Goal: Task Accomplishment & Management: Use online tool/utility

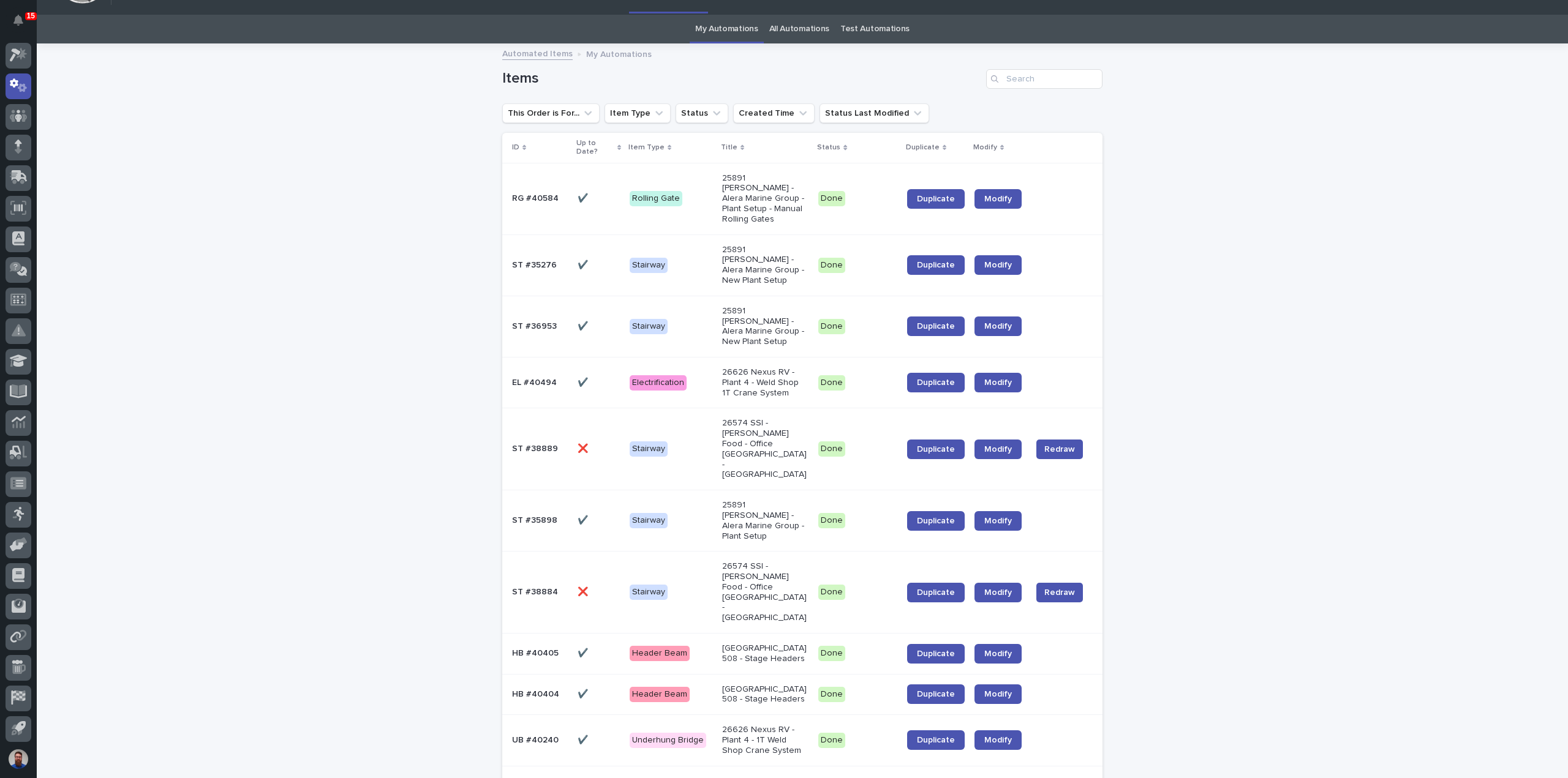
scroll to position [82, 0]
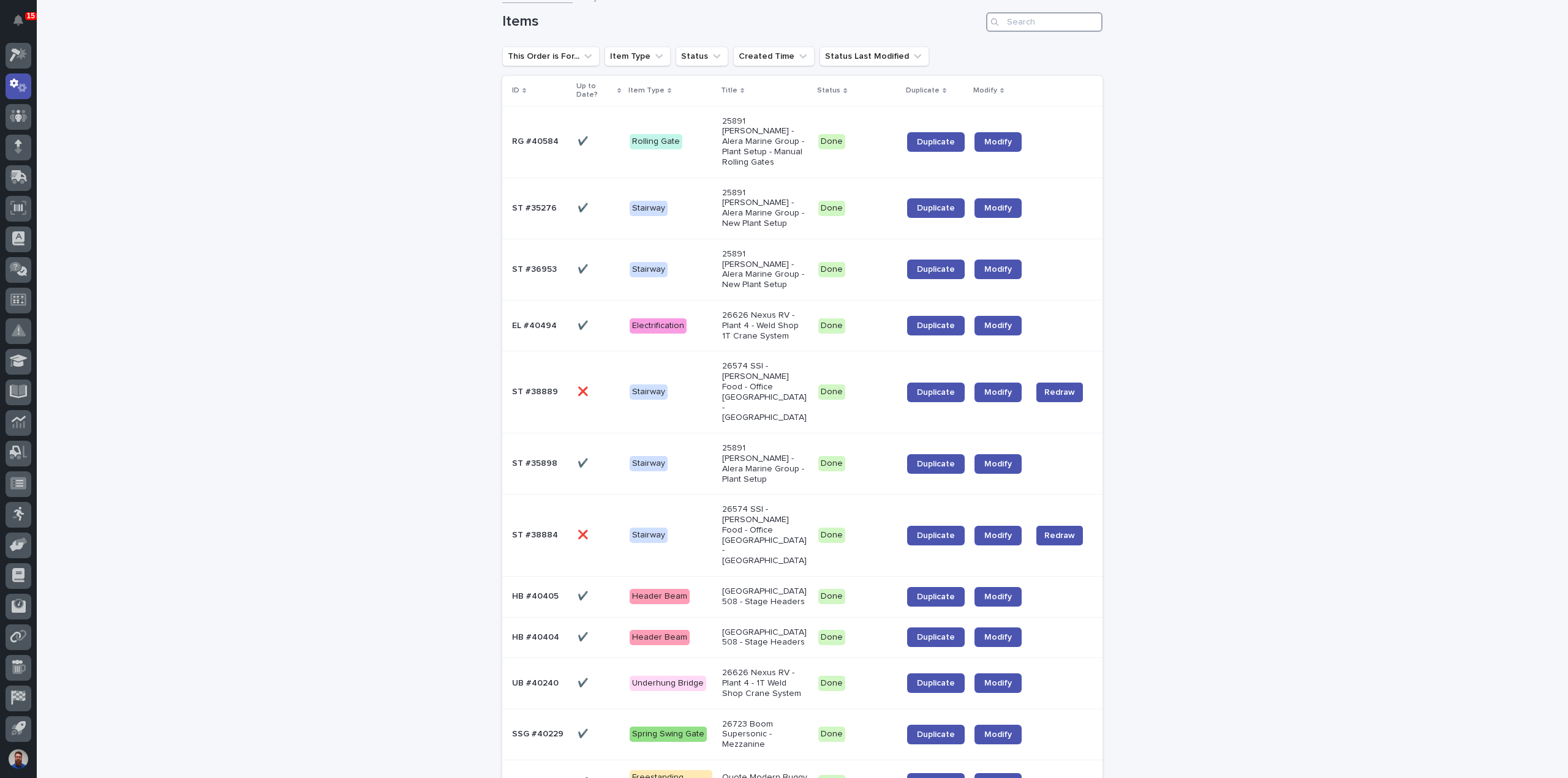
click at [1024, 28] on input "Search" at bounding box center [1044, 22] width 117 height 20
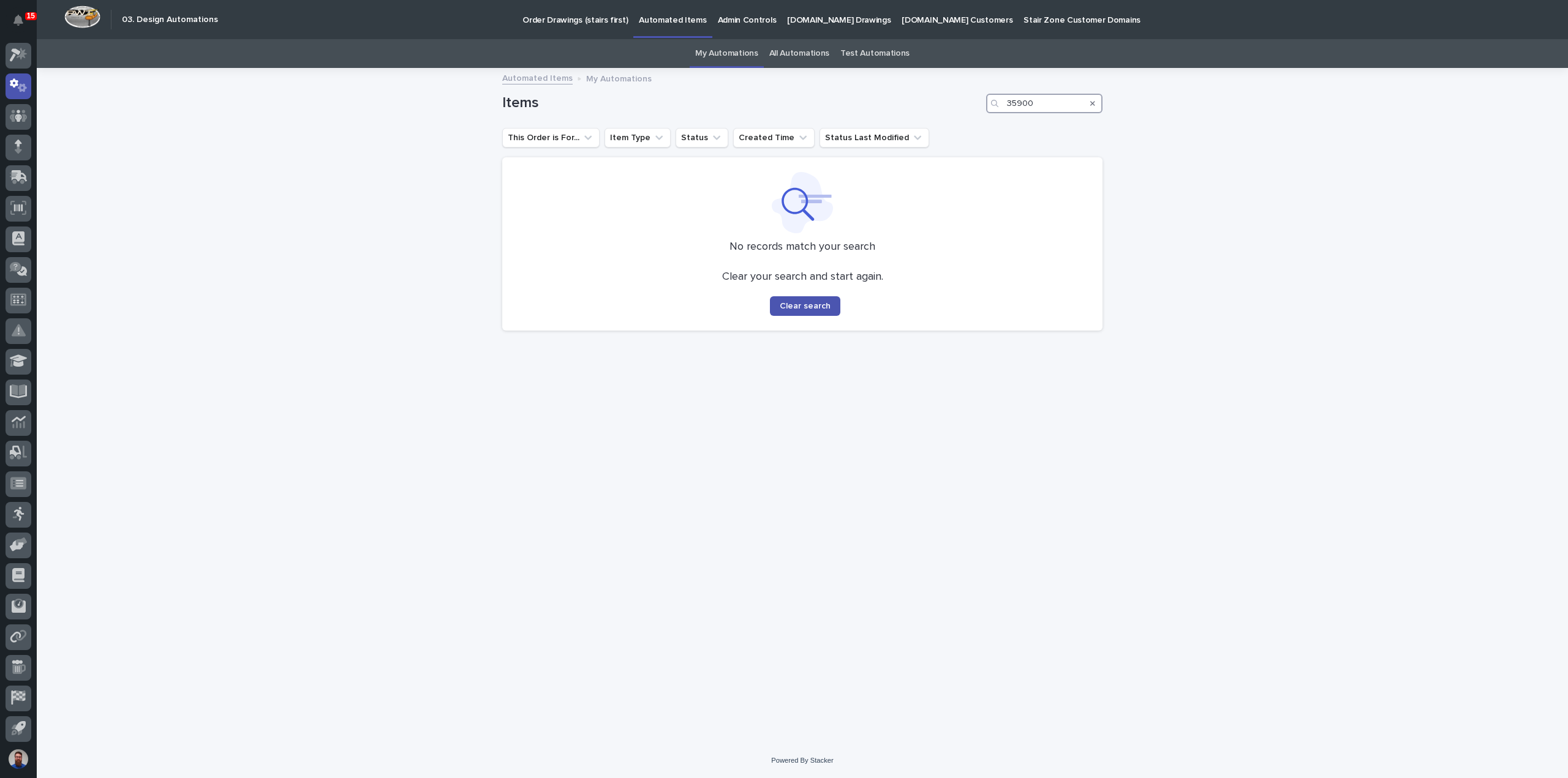
type input "35900"
click at [1091, 104] on icon "Search" at bounding box center [1092, 103] width 5 height 5
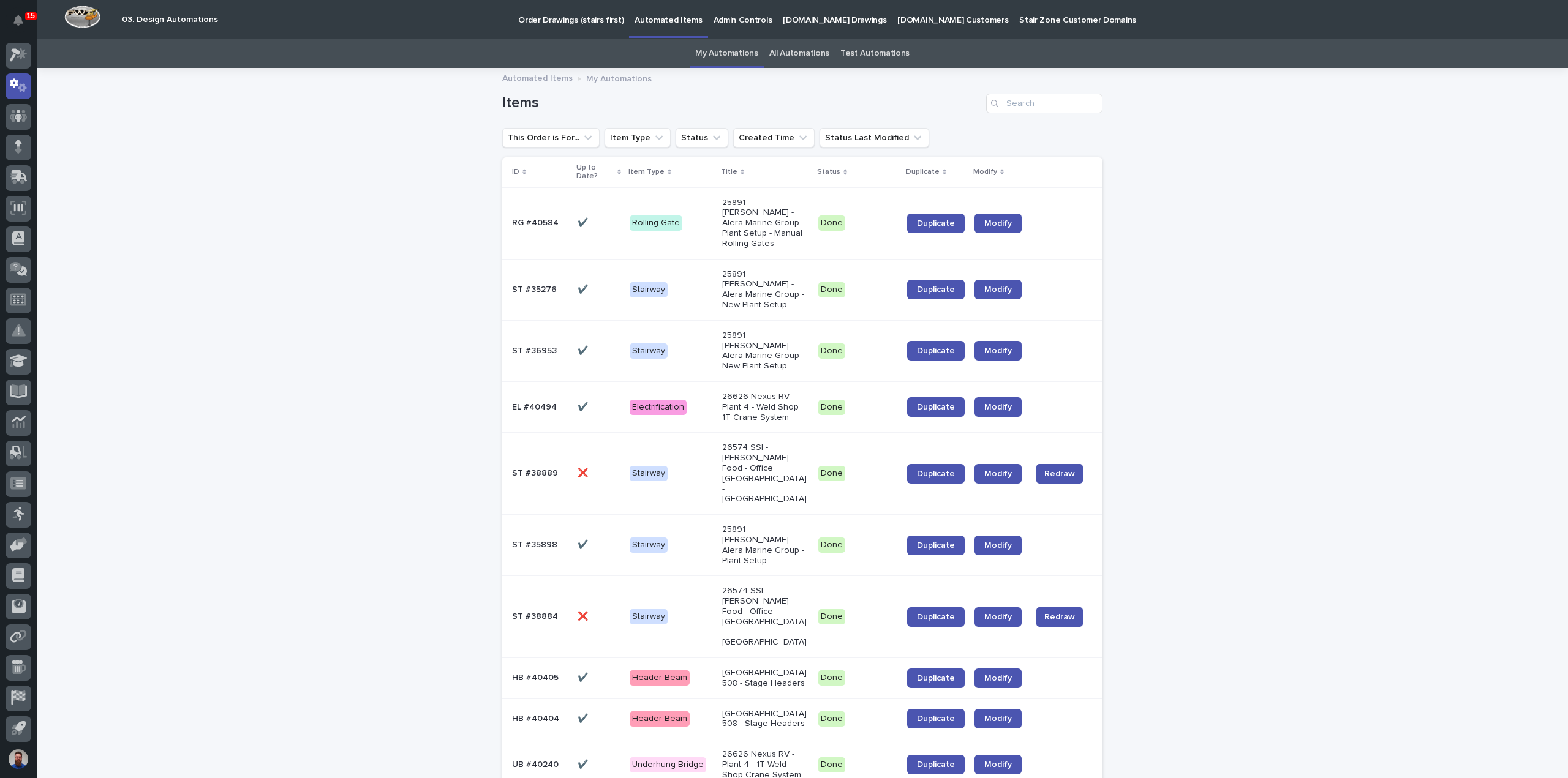
click at [741, 56] on link "My Automations" at bounding box center [727, 54] width 63 height 29
click at [1050, 99] on input "Search" at bounding box center [1044, 103] width 117 height 20
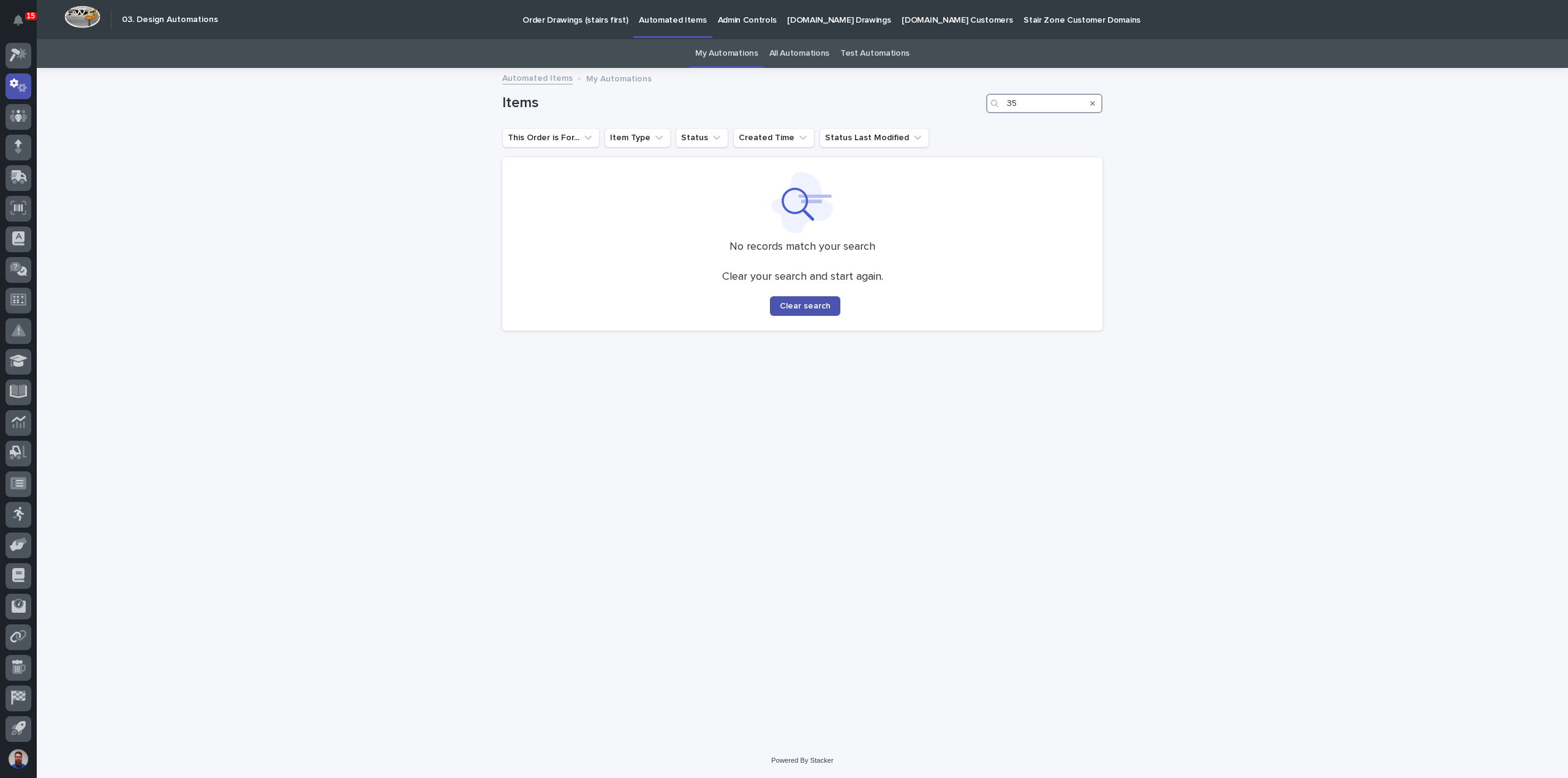
type input "3"
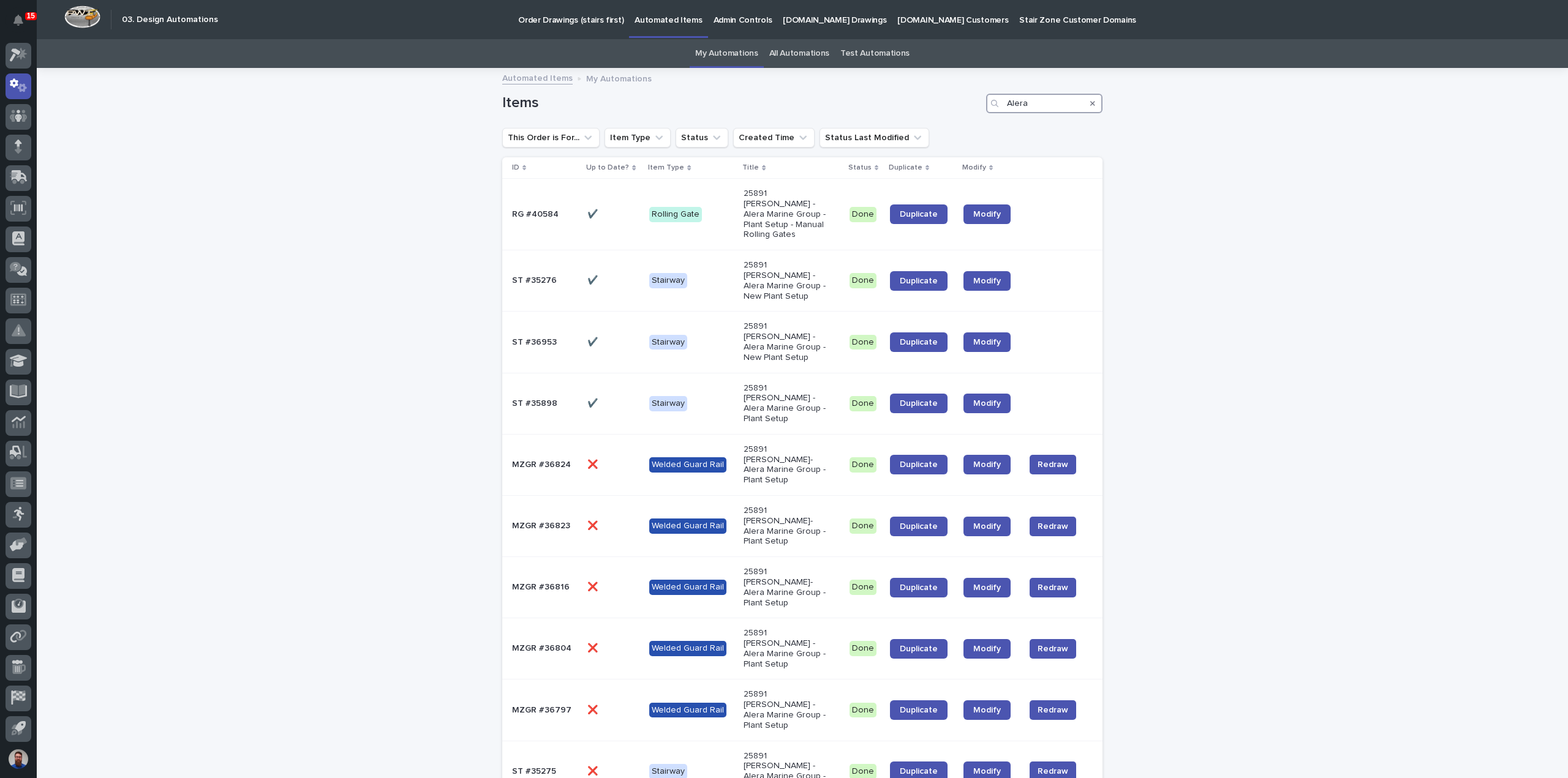
type input "Alera"
click at [810, 55] on link "All Automations" at bounding box center [798, 54] width 60 height 29
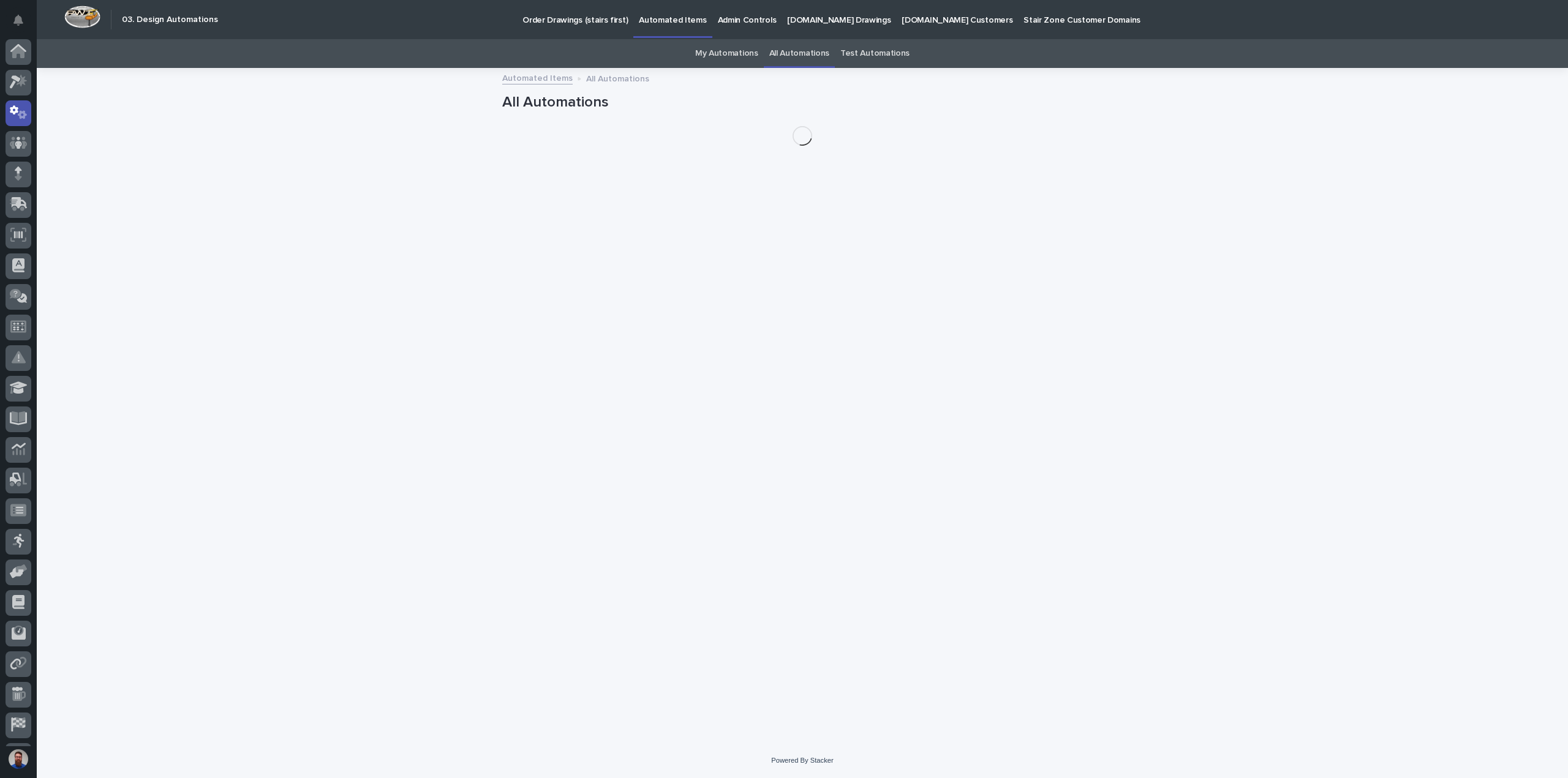
scroll to position [27, 0]
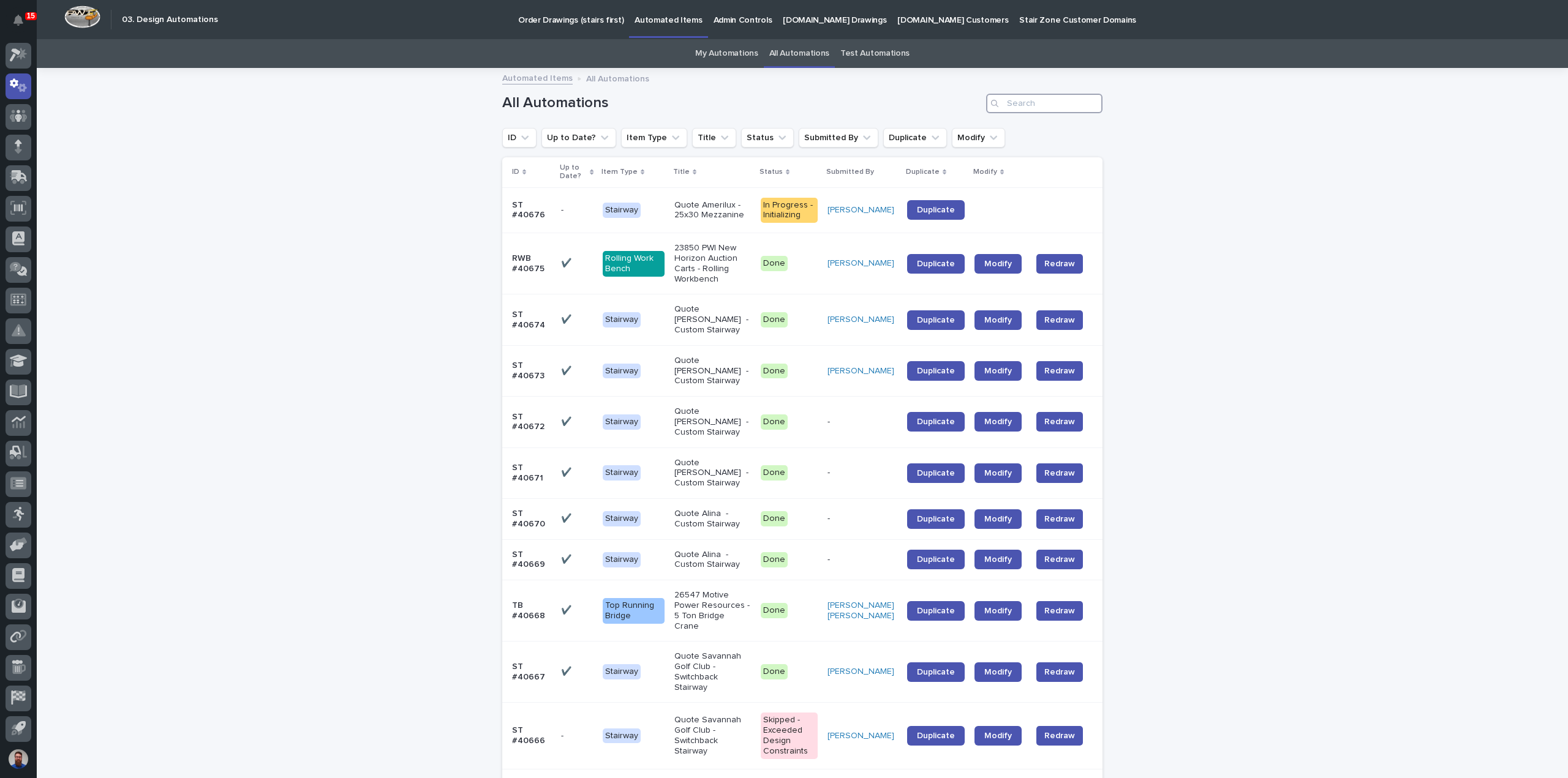
click at [1035, 102] on input "Search" at bounding box center [1044, 103] width 117 height 20
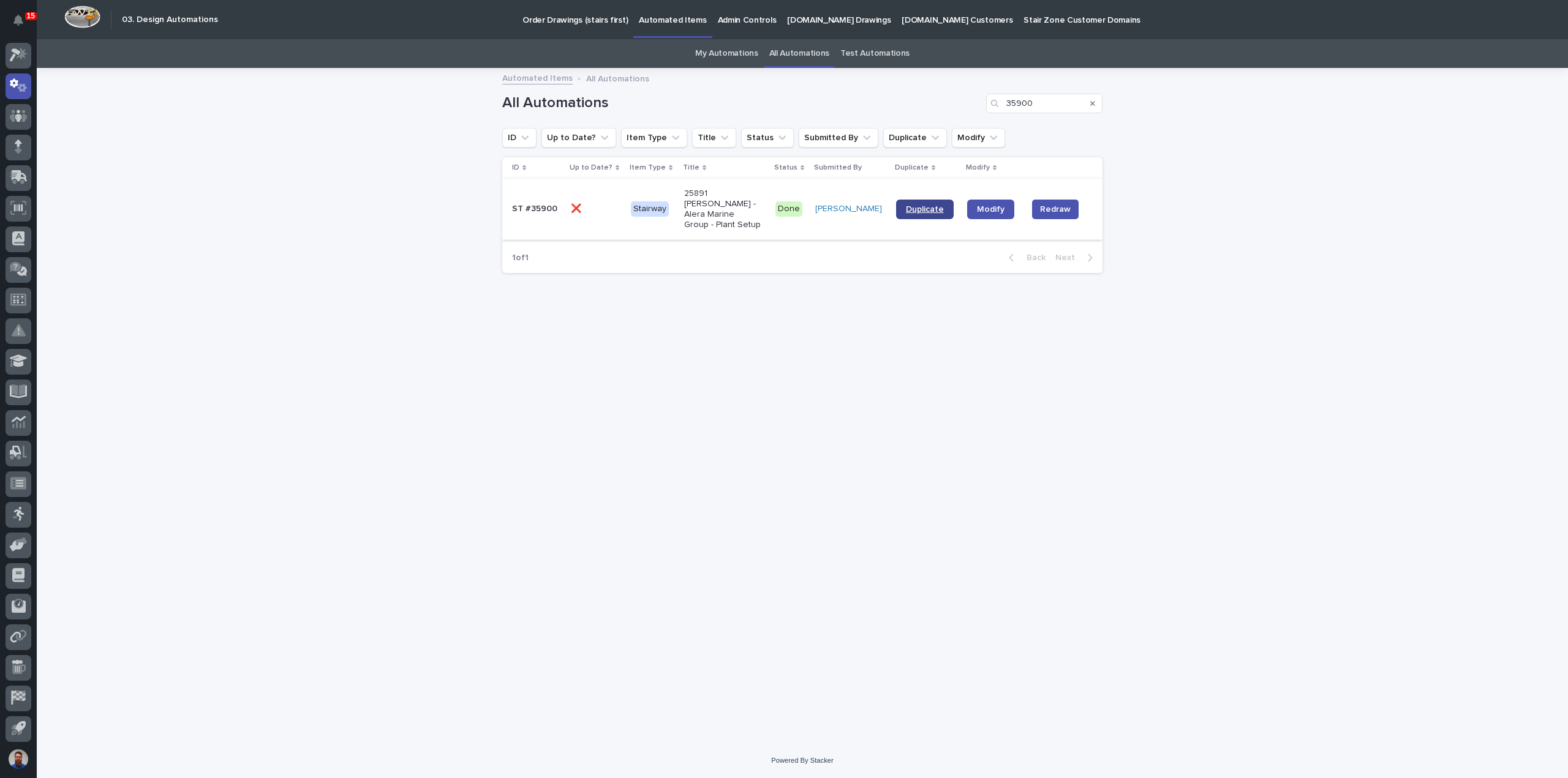
click at [918, 208] on span "Duplicate" at bounding box center [925, 209] width 38 height 9
click at [987, 211] on link "Modify" at bounding box center [991, 209] width 47 height 20
drag, startPoint x: 1063, startPoint y: 100, endPoint x: 981, endPoint y: 107, distance: 82.3
click at [983, 107] on div "All Automations 35900" at bounding box center [802, 103] width 600 height 20
click at [924, 209] on link "Duplicate" at bounding box center [924, 209] width 57 height 20
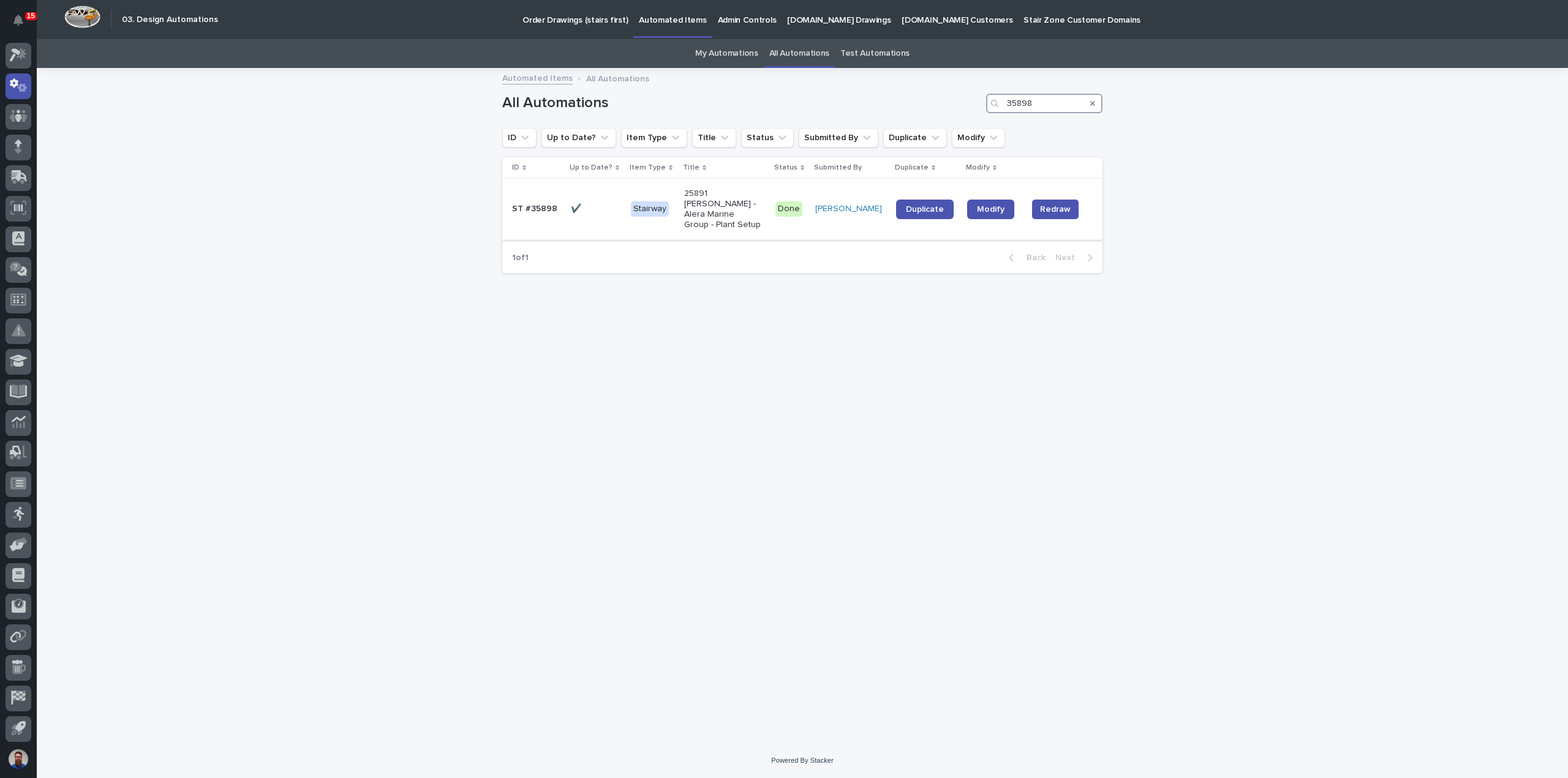
click at [1033, 105] on input "35898" at bounding box center [1044, 103] width 117 height 20
drag, startPoint x: 1040, startPoint y: 105, endPoint x: 979, endPoint y: 111, distance: 61.3
click at [981, 111] on div "All Automations 35898" at bounding box center [802, 103] width 600 height 20
click at [920, 210] on span "Duplicate" at bounding box center [924, 214] width 38 height 9
drag, startPoint x: 1046, startPoint y: 101, endPoint x: 956, endPoint y: 96, distance: 90.1
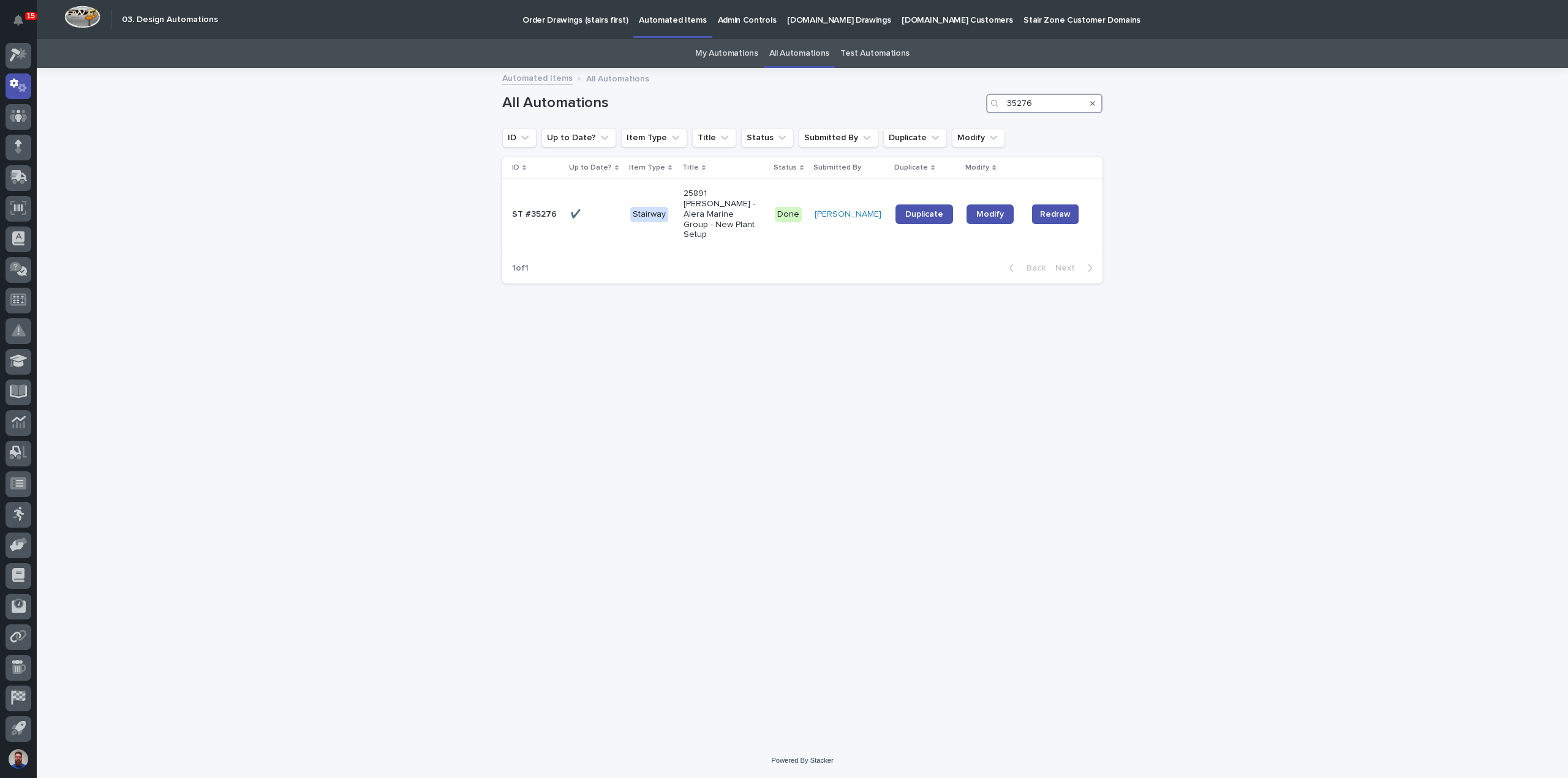
click at [956, 96] on div "All Automations 35276" at bounding box center [802, 103] width 600 height 20
type input "36953"
click at [809, 57] on link "All Automations" at bounding box center [798, 54] width 60 height 29
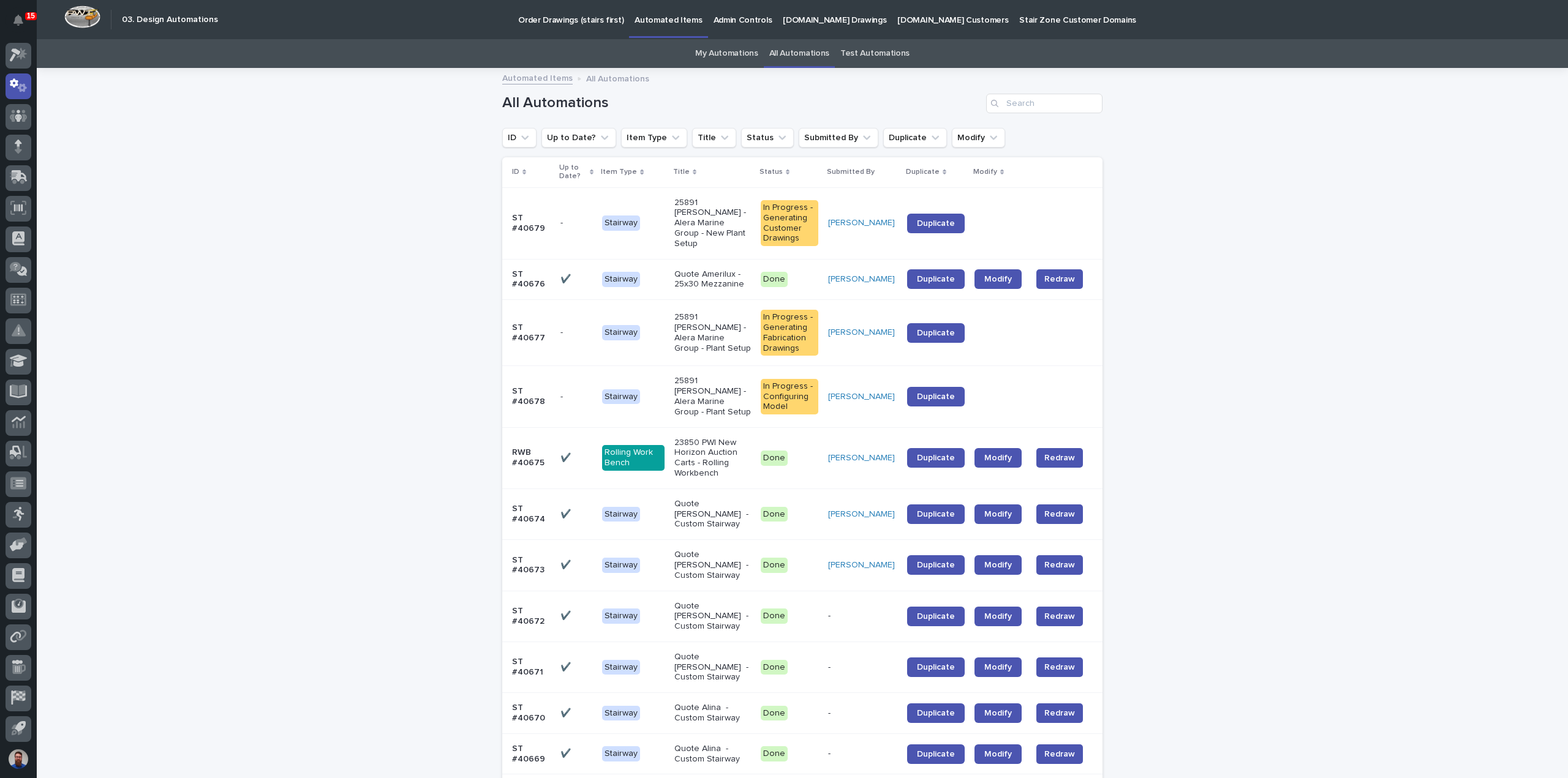
click at [743, 57] on link "My Automations" at bounding box center [727, 54] width 63 height 29
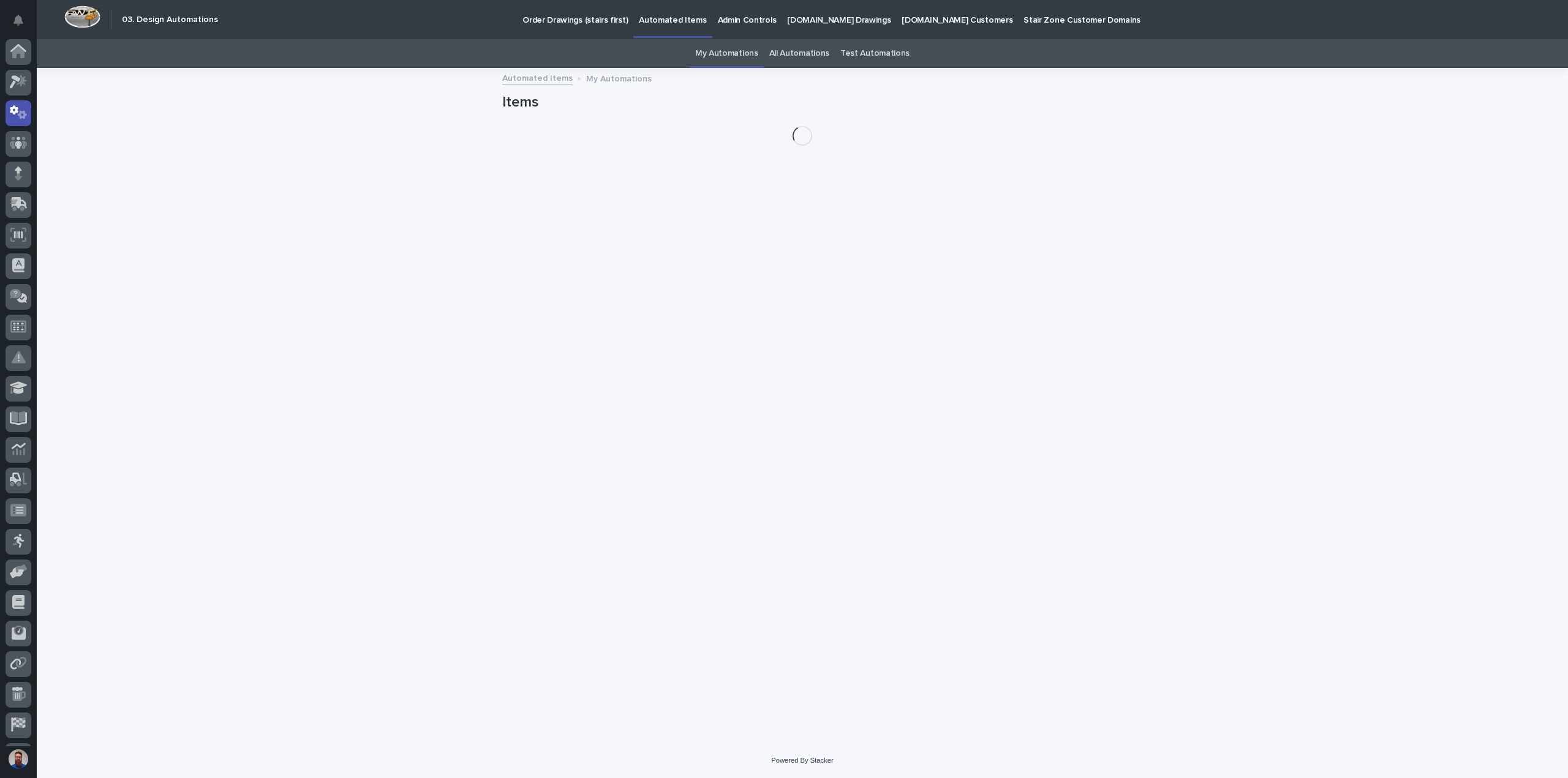
scroll to position [27, 0]
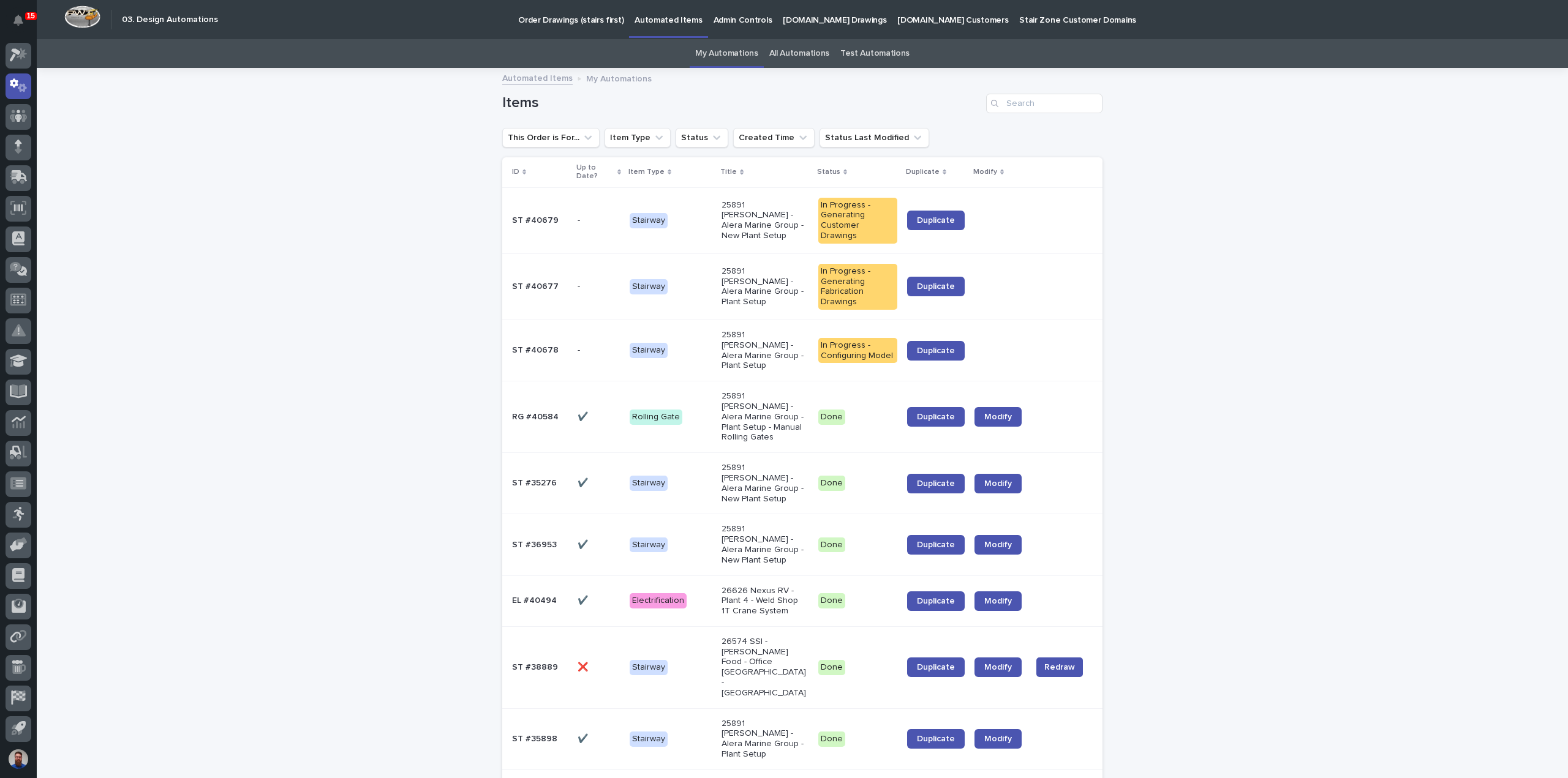
click at [783, 59] on link "All Automations" at bounding box center [798, 54] width 60 height 29
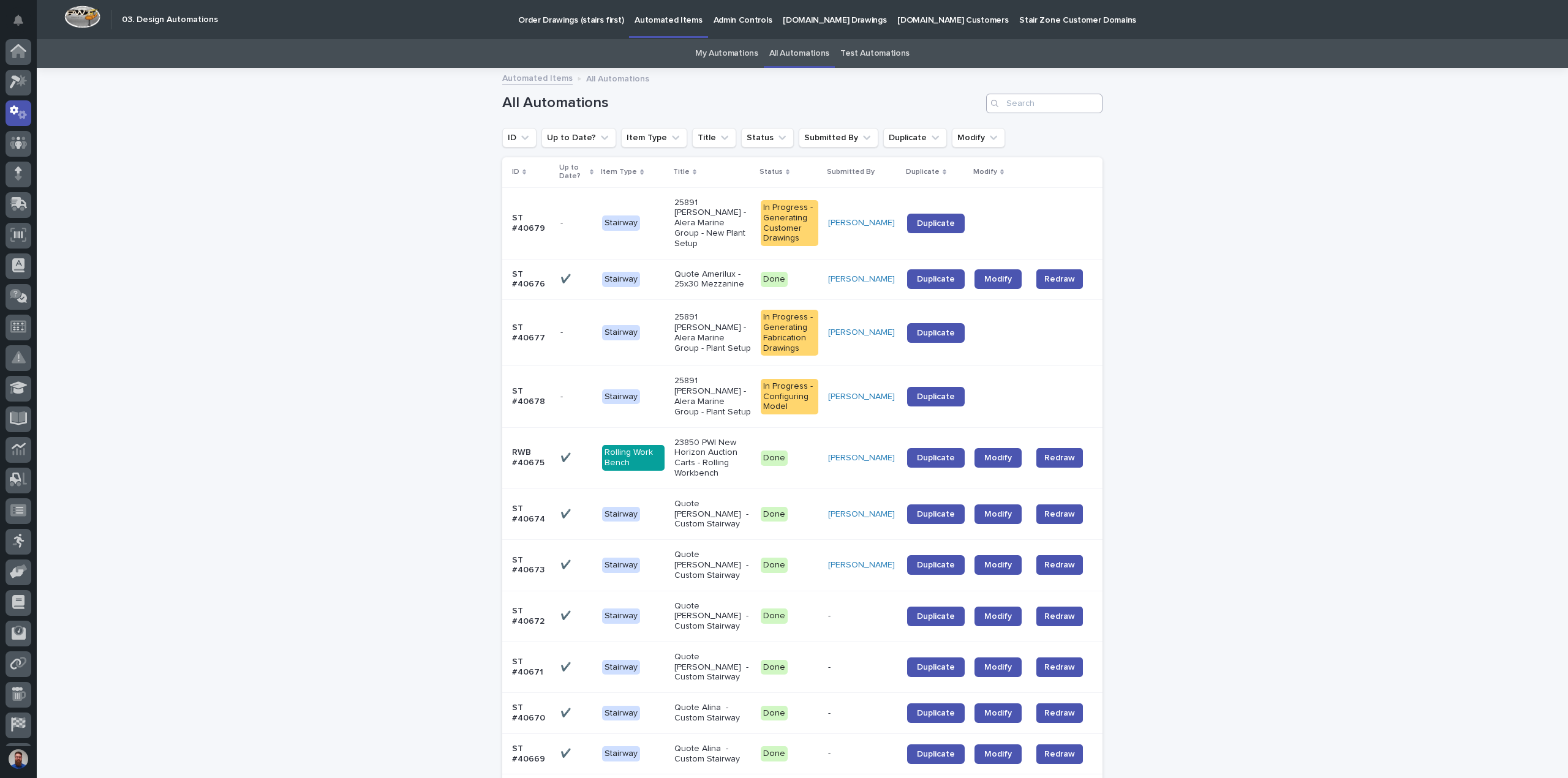
scroll to position [27, 0]
click at [1077, 111] on input "Search" at bounding box center [1044, 103] width 117 height 20
click at [1025, 110] on input "Search" at bounding box center [1044, 103] width 117 height 20
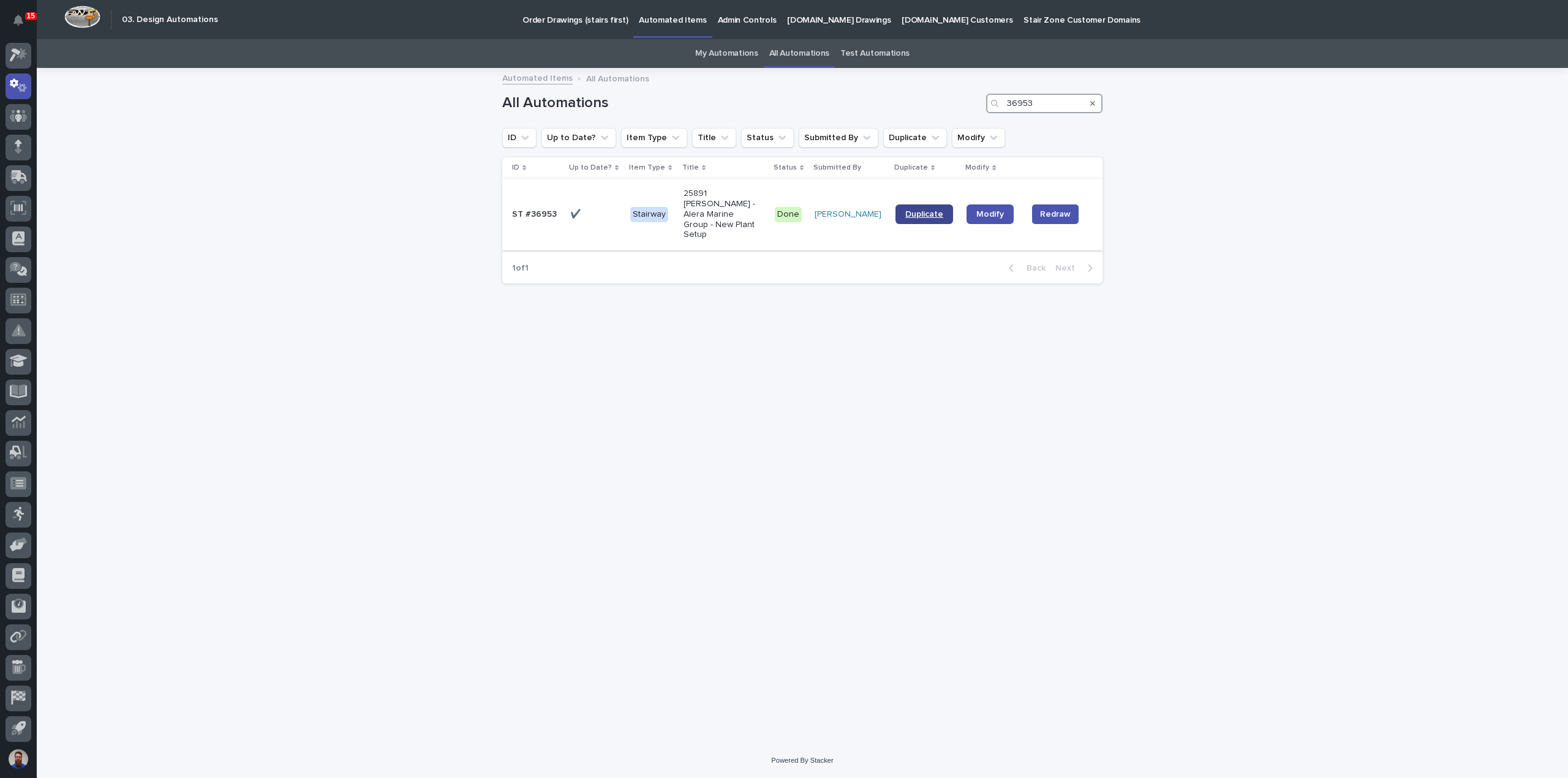
type input "36953"
click at [926, 210] on span "Duplicate" at bounding box center [924, 214] width 38 height 9
click at [753, 41] on link "My Automations" at bounding box center [727, 54] width 63 height 29
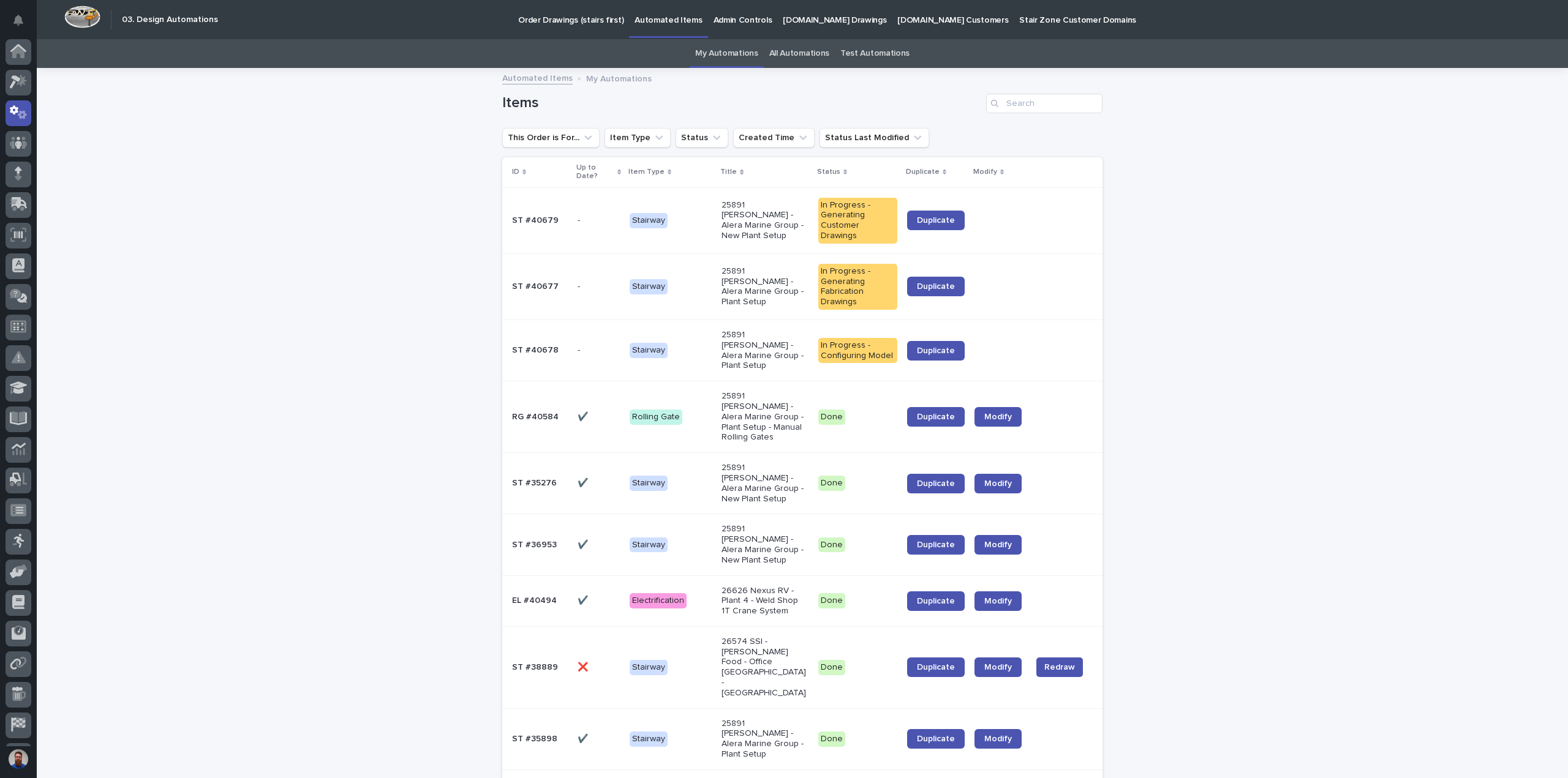
click at [741, 55] on link "My Automations" at bounding box center [727, 54] width 63 height 29
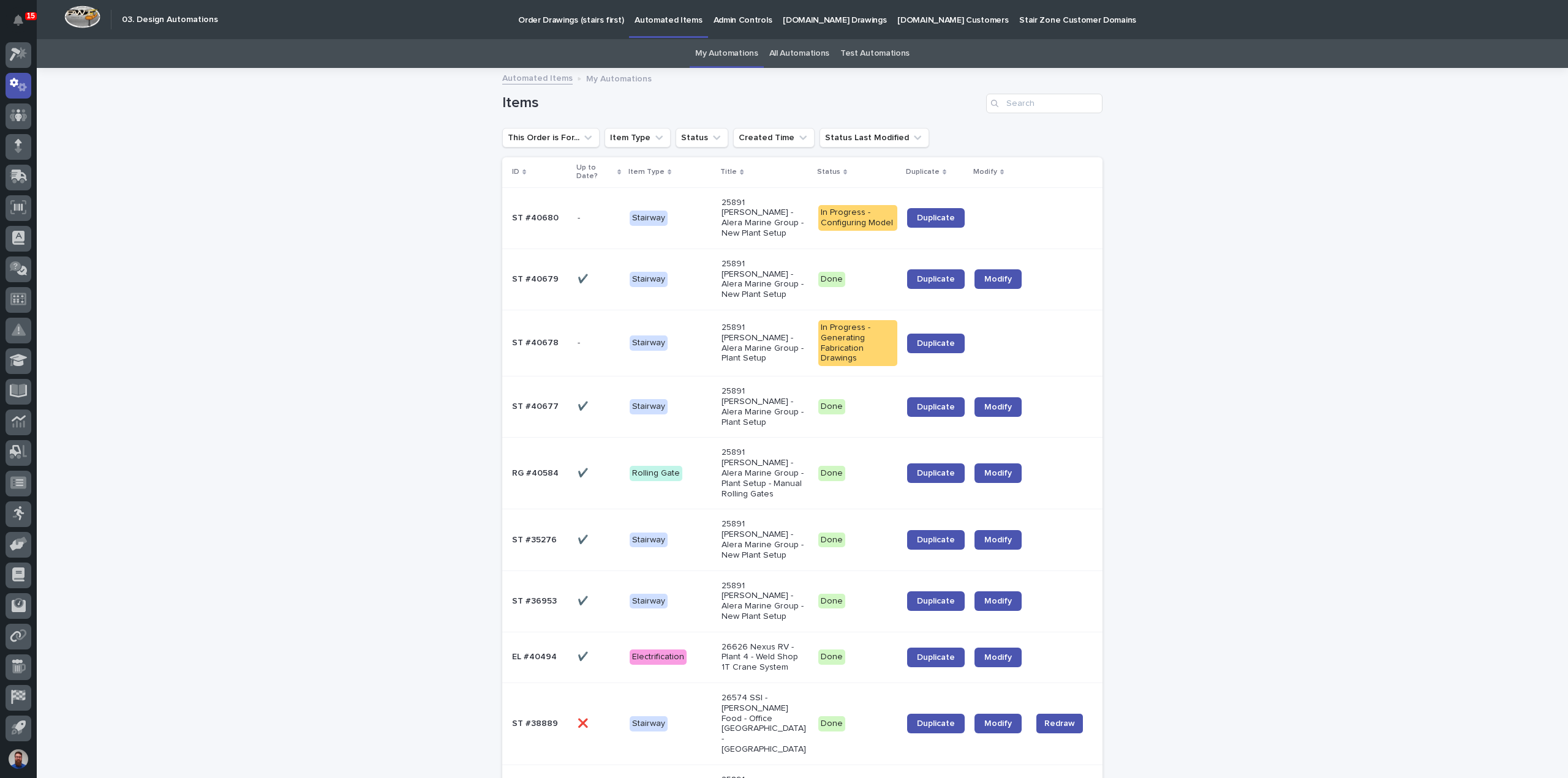
scroll to position [27, 0]
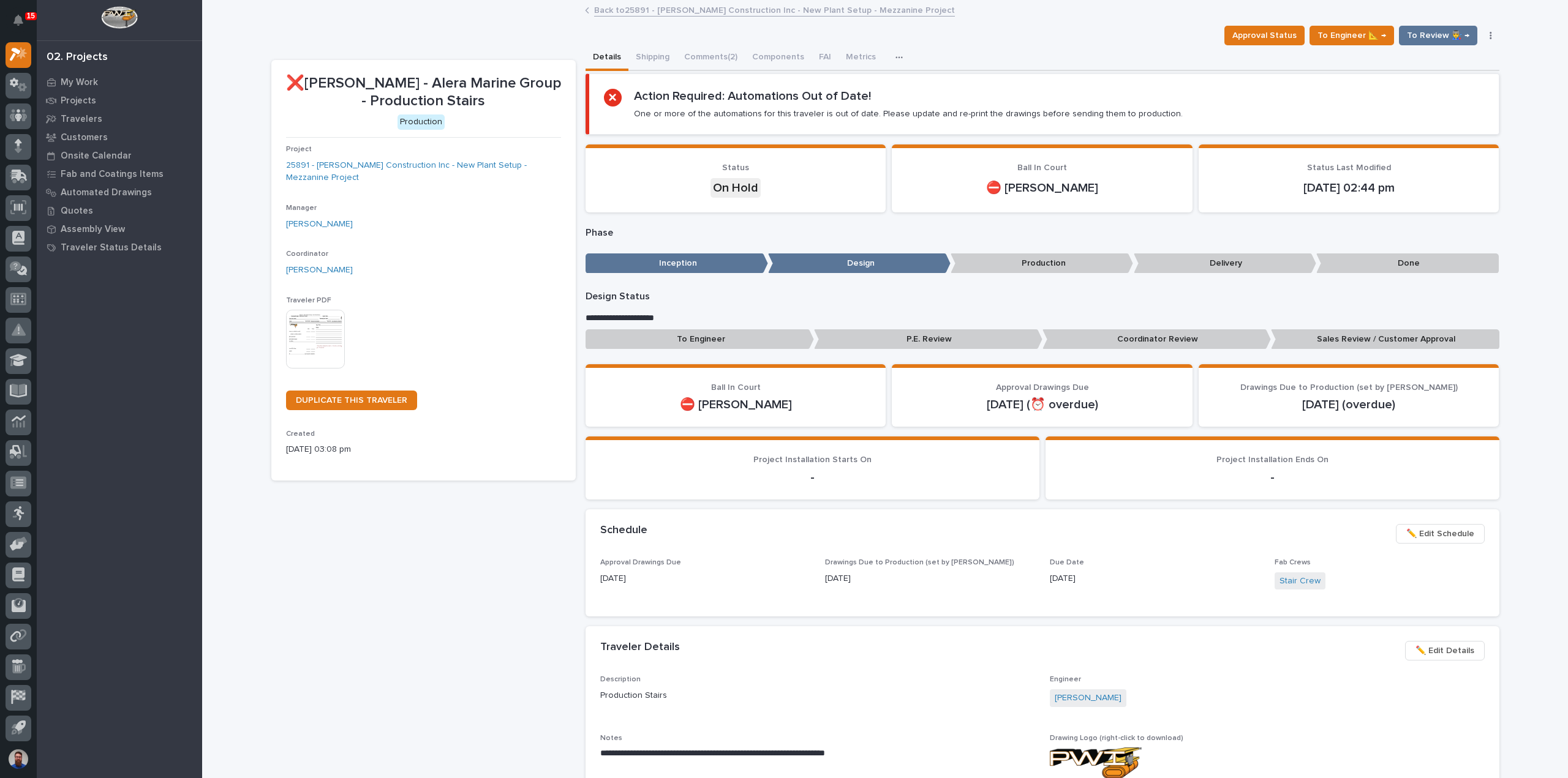
scroll to position [27, 0]
